Goal: Navigation & Orientation: Find specific page/section

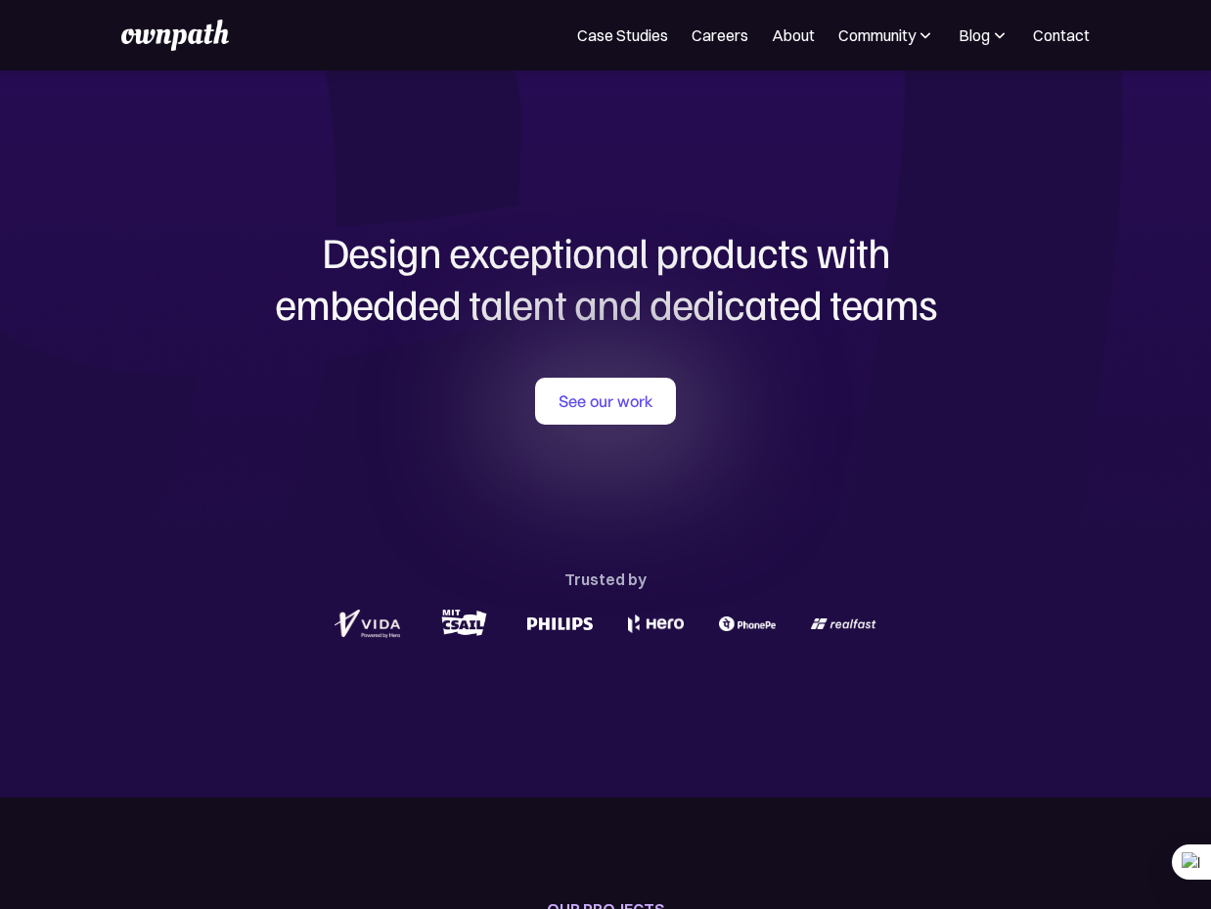
click at [650, 22] on div "Case Studies Careers About Community Events Resources Design Residency Work on …" at bounding box center [605, 35] width 968 height 31
click at [632, 35] on link "Case Studies" at bounding box center [622, 34] width 91 height 23
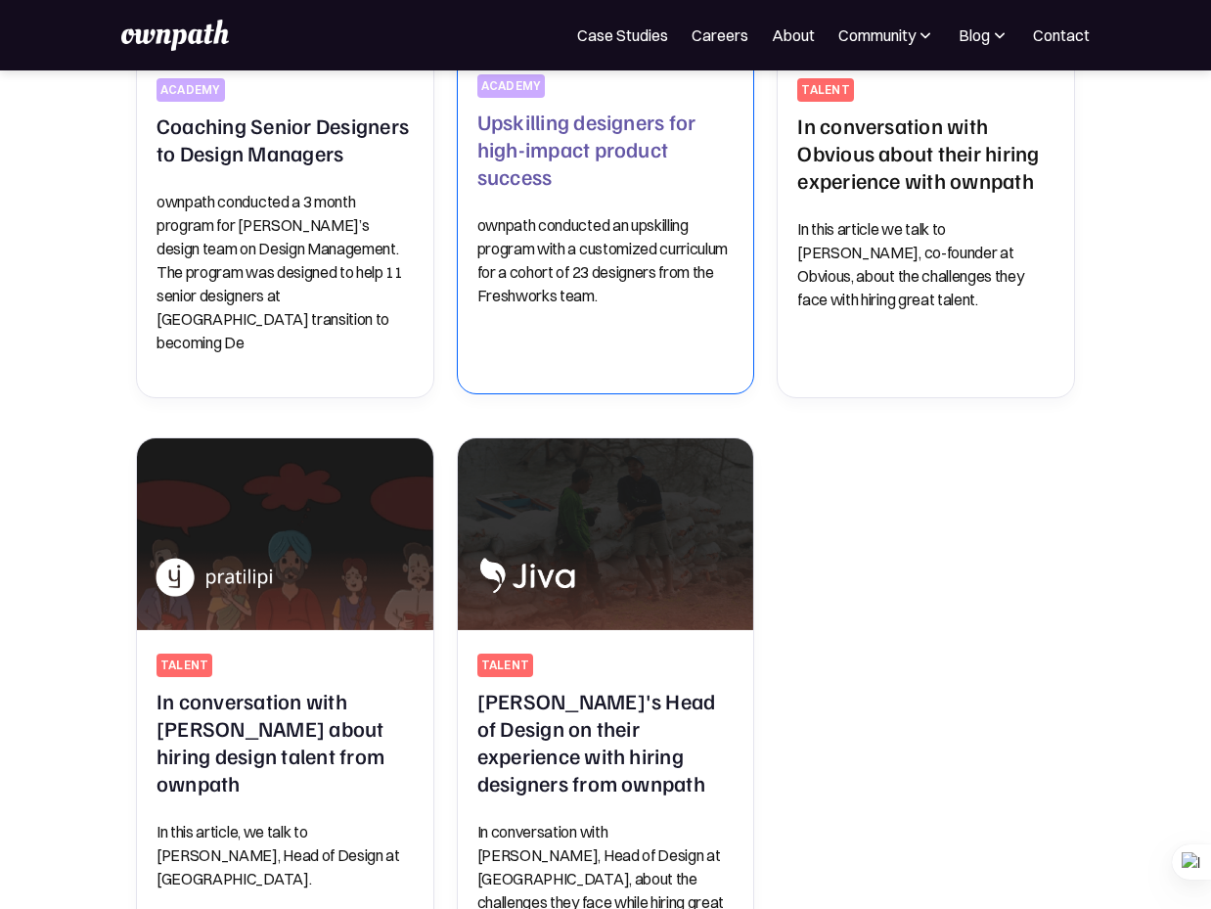
scroll to position [796, 0]
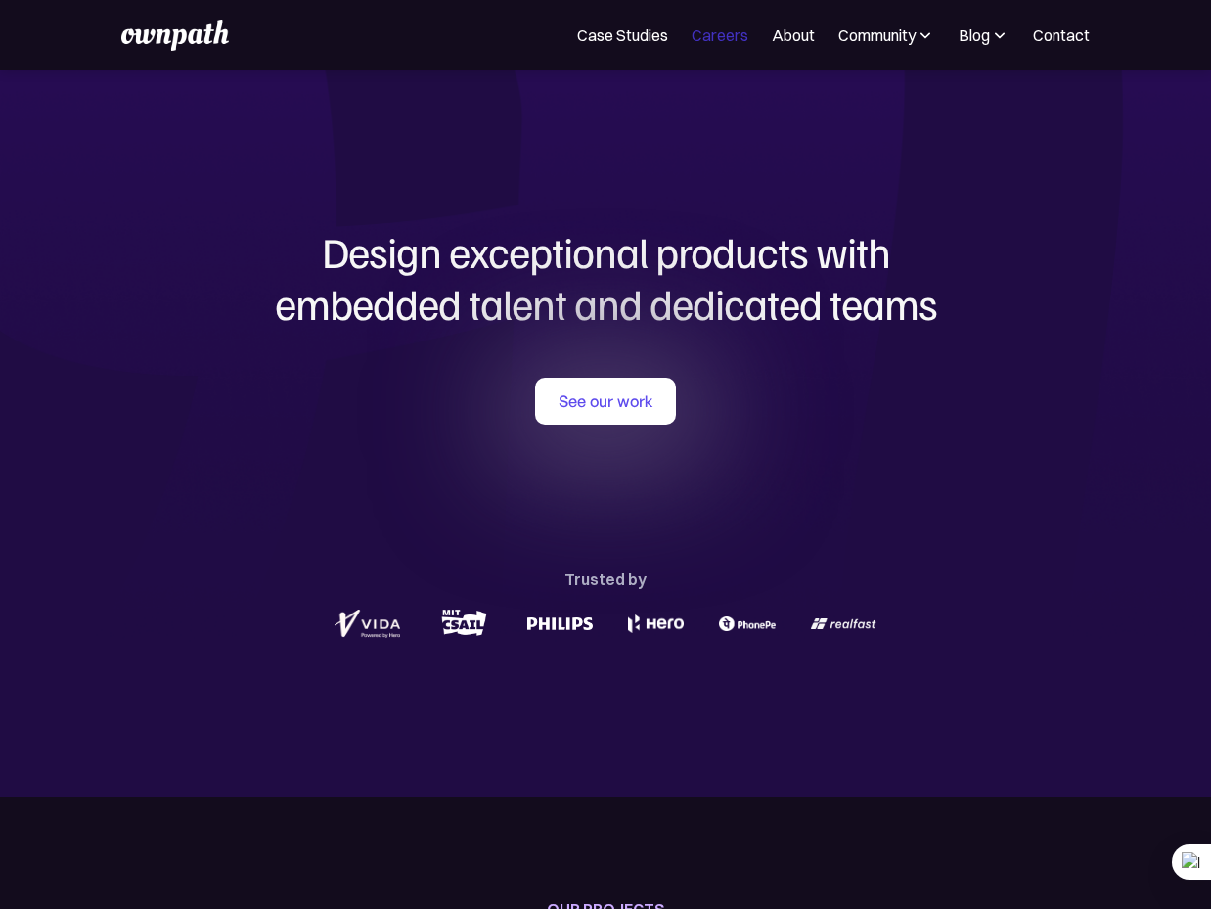
click at [718, 31] on link "Careers" at bounding box center [720, 34] width 57 height 23
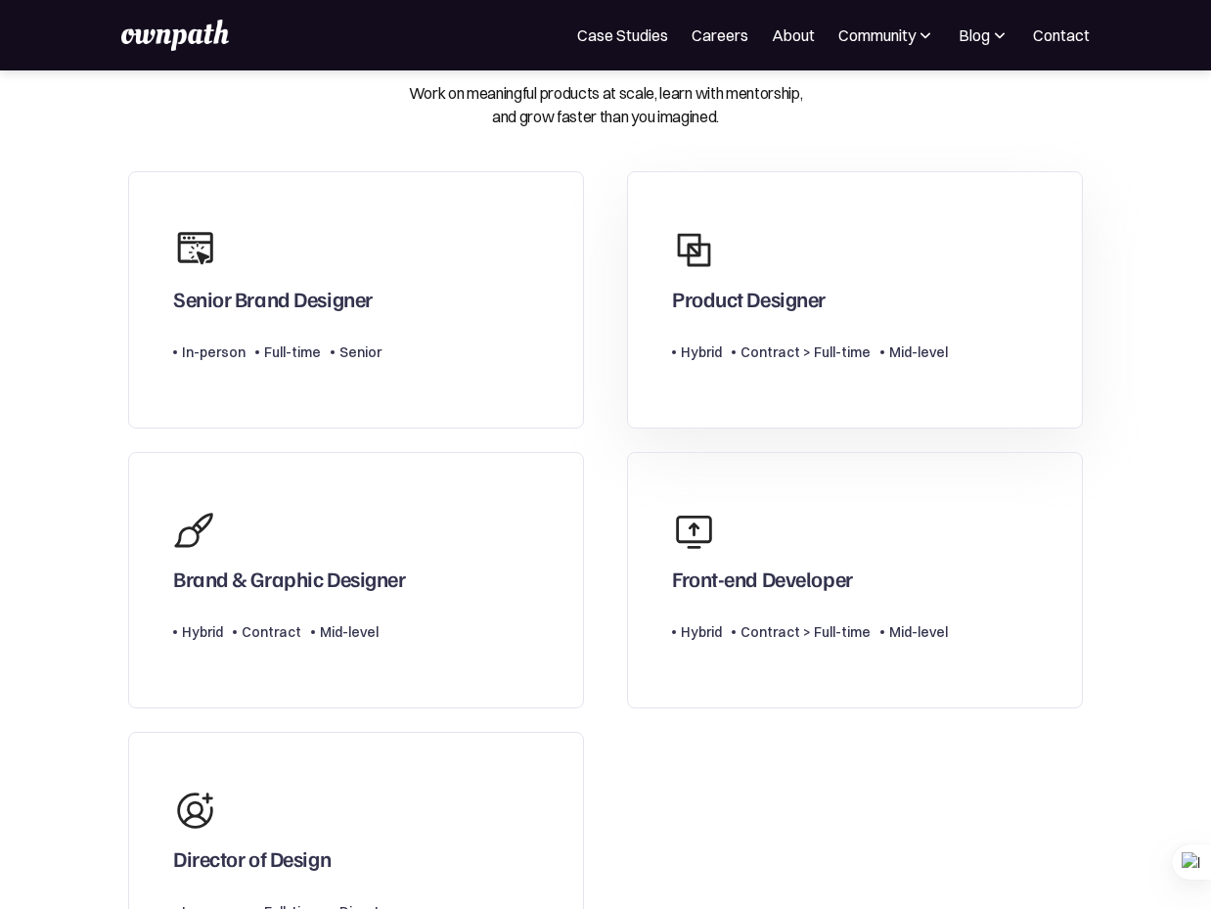
scroll to position [168, 0]
